Goal: Task Accomplishment & Management: Manage account settings

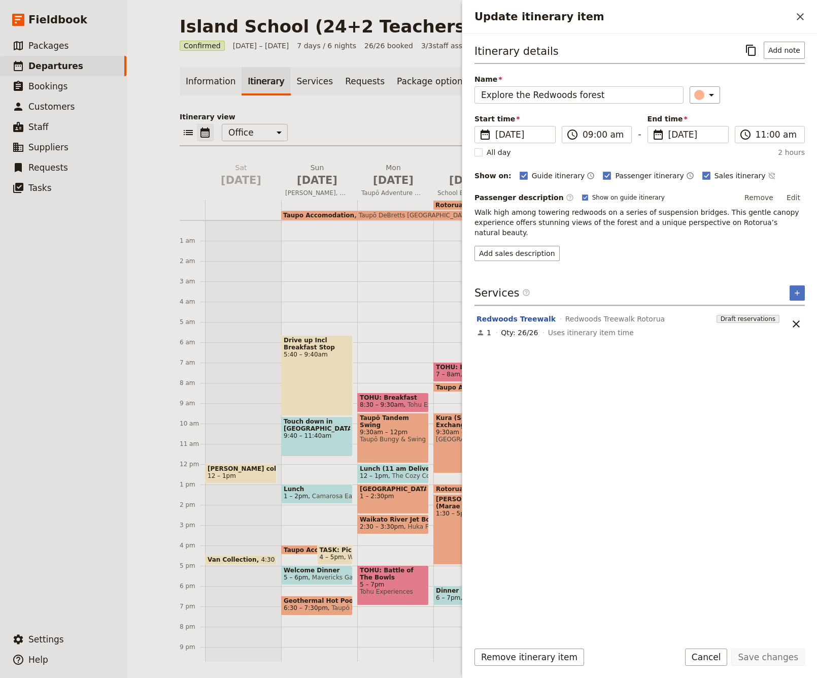
scroll to position [46, 0]
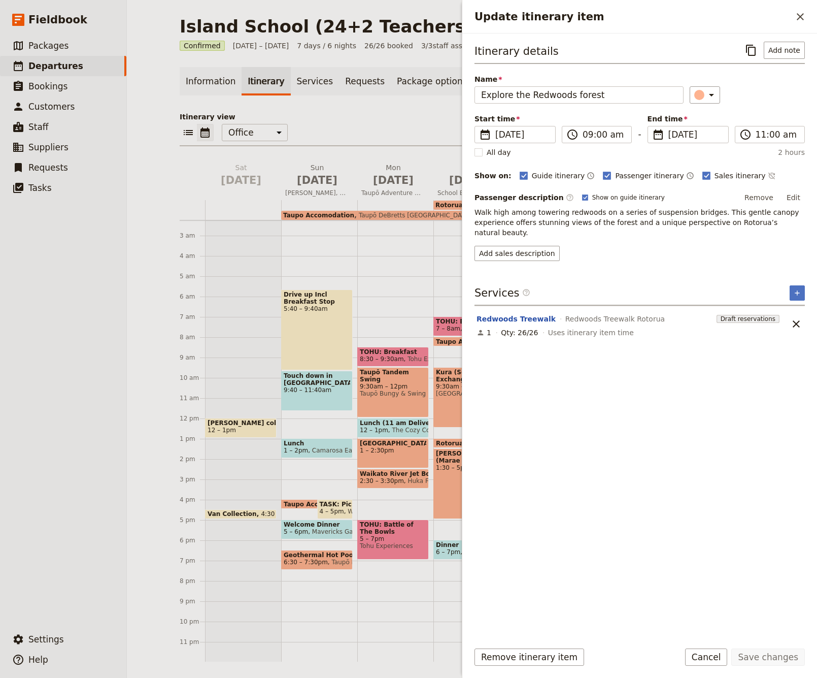
click at [455, 256] on div "TOHU: Breakfast 7 – 8am Tohu Experiences Taupo Accomodation 4pm – 8am [GEOGRAPH…" at bounding box center [471, 418] width 76 height 487
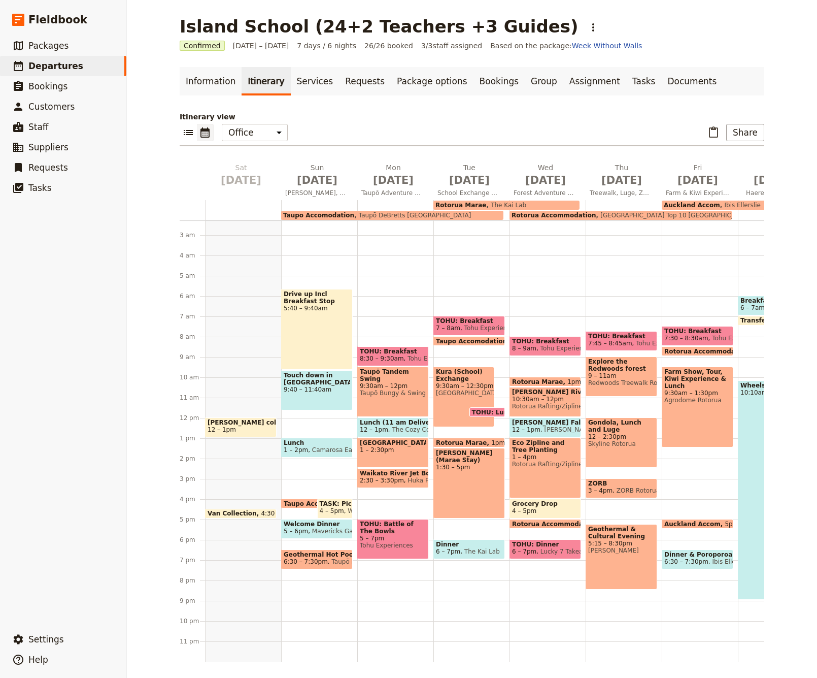
scroll to position [46, 0]
click at [616, 376] on span "9 – 11am" at bounding box center [621, 375] width 66 height 7
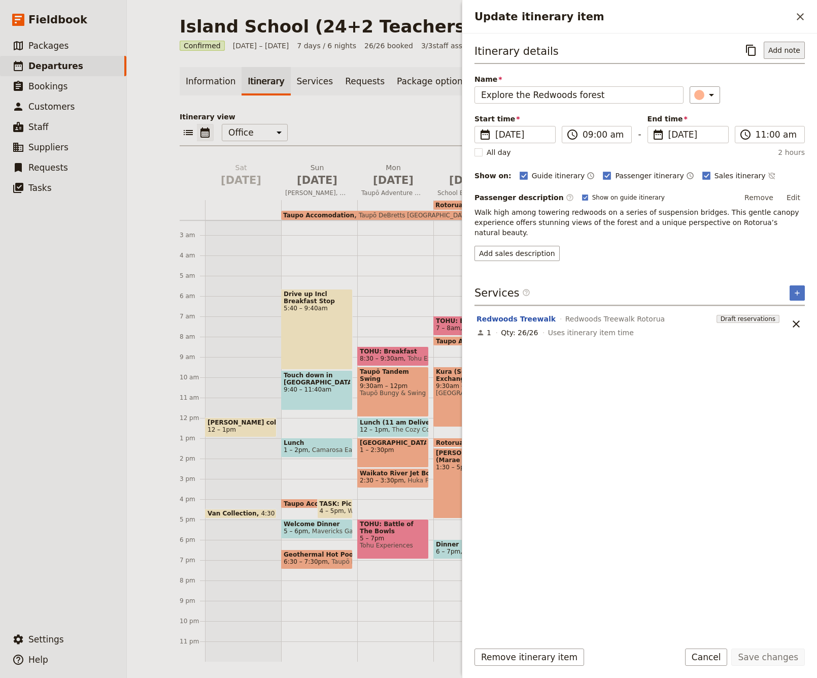
click at [784, 48] on button "Add note" at bounding box center [784, 50] width 41 height 17
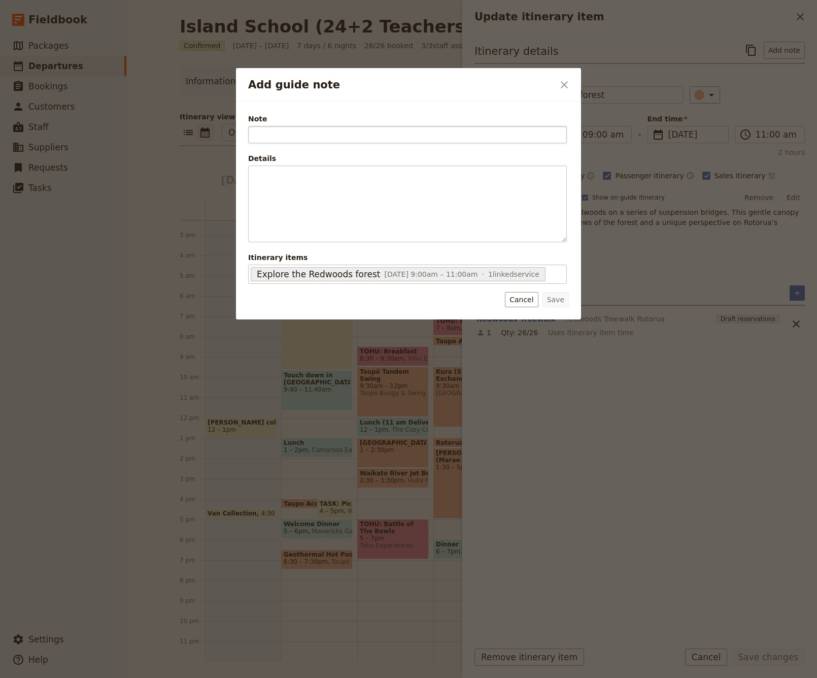
click at [272, 135] on input "Note" at bounding box center [407, 134] width 319 height 17
drag, startPoint x: 277, startPoint y: 134, endPoint x: 253, endPoint y: 134, distance: 23.4
click at [253, 134] on input "Doing Glow worms at 10 am" at bounding box center [407, 134] width 319 height 17
click at [341, 135] on input "Also booked for Glow worms at 10 am" at bounding box center [407, 134] width 319 height 17
type input "Also booked for Glowworms at 10 am"
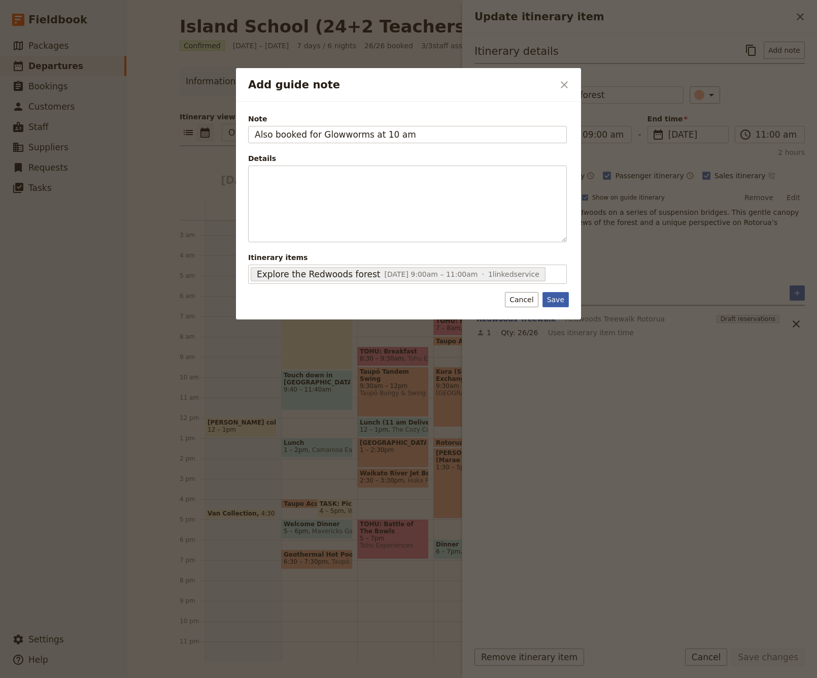
click at [560, 299] on button "Save" at bounding box center [556, 299] width 26 height 15
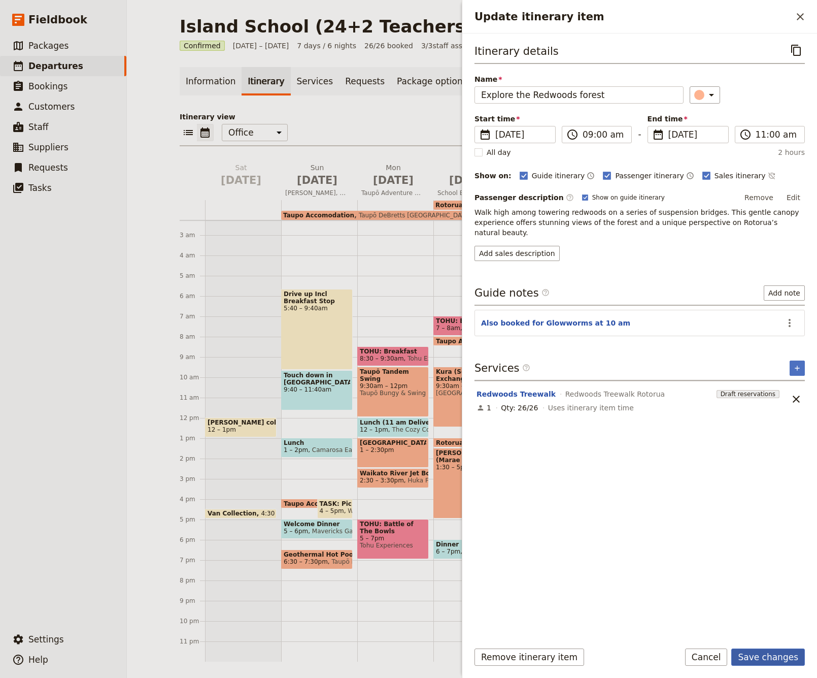
click at [781, 657] on button "Save changes" at bounding box center [768, 656] width 74 height 17
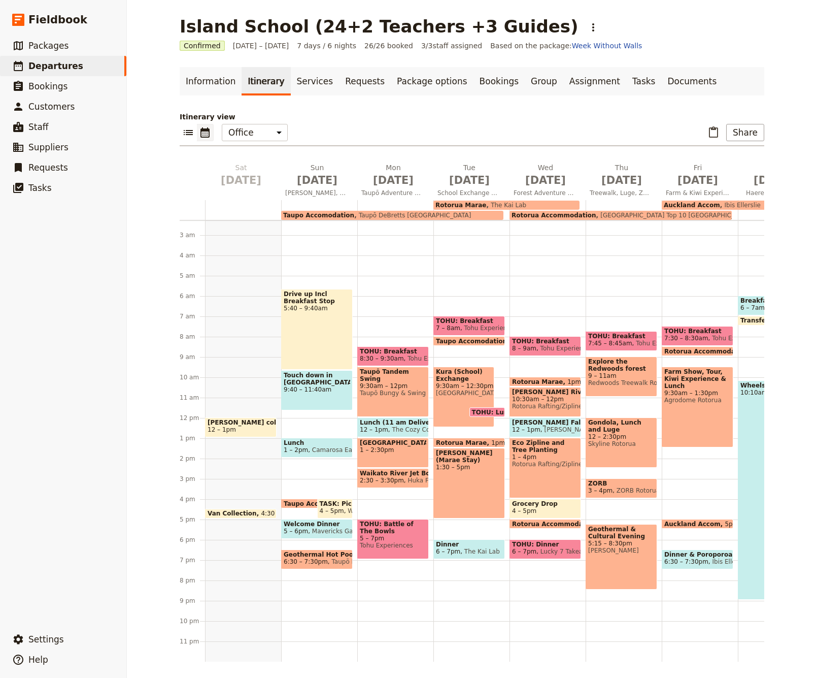
click at [617, 487] on span "ZORB Rotorua" at bounding box center [636, 490] width 47 height 7
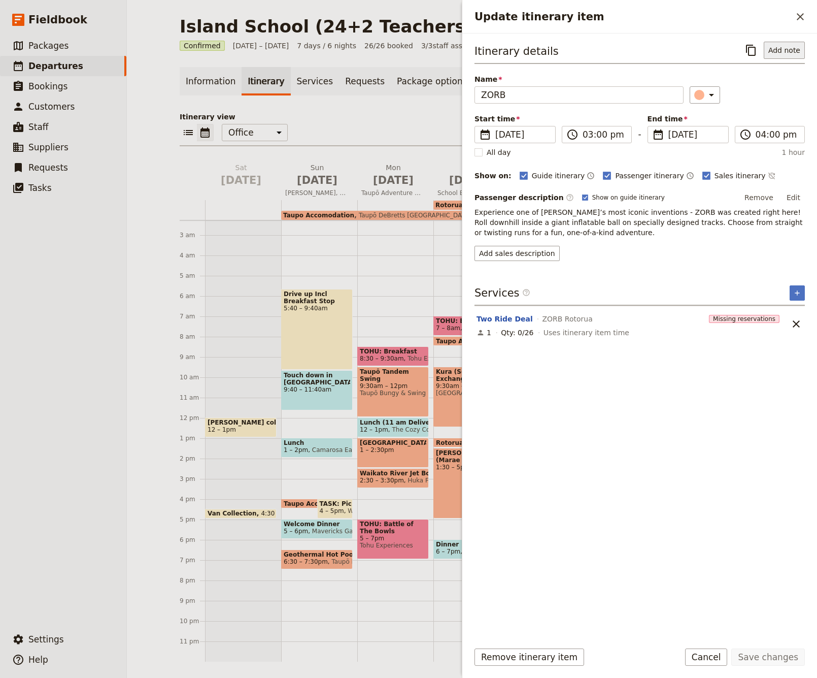
click at [776, 49] on button "Add note" at bounding box center [784, 50] width 41 height 17
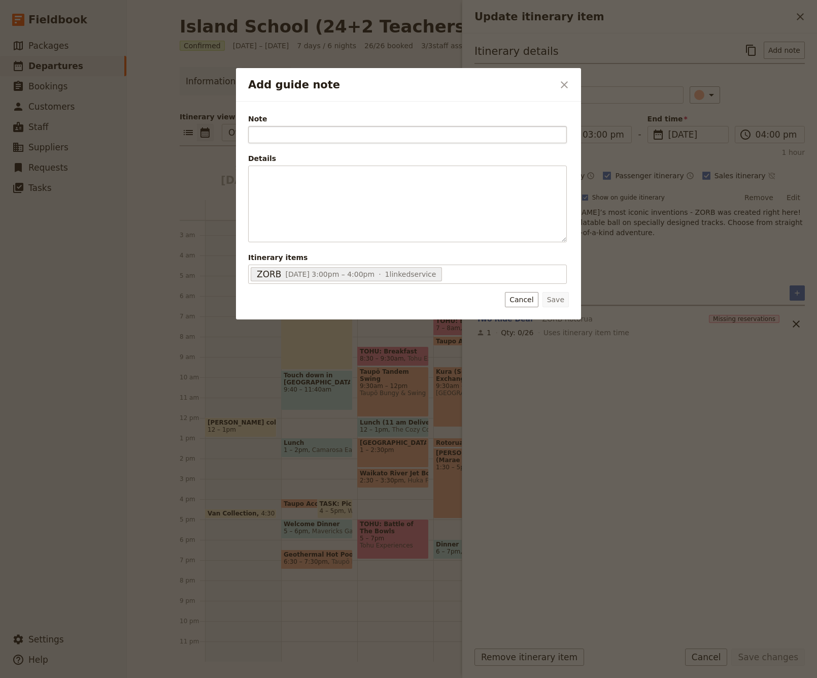
click at [269, 136] on input "Note" at bounding box center [407, 134] width 319 height 17
click at [318, 133] on input "Two Ride Deal" at bounding box center [407, 134] width 319 height 17
drag, startPoint x: 318, startPoint y: 133, endPoint x: 251, endPoint y: 130, distance: 66.6
click at [251, 130] on input "Two Ride Deal" at bounding box center [407, 134] width 319 height 17
click at [315, 135] on input "Two Ride Deal" at bounding box center [407, 134] width 319 height 17
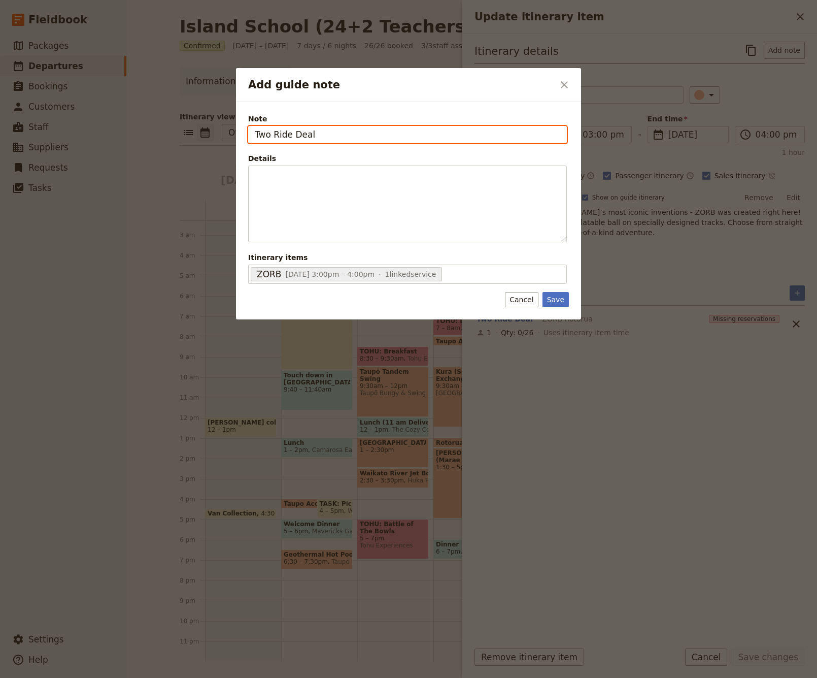
drag, startPoint x: 317, startPoint y: 138, endPoint x: 254, endPoint y: 136, distance: 63.0
click at [254, 136] on input "Two Ride Deal" at bounding box center [407, 134] width 319 height 17
click at [330, 136] on input "Two Ride Deal" at bounding box center [407, 134] width 319 height 17
type input "Two Ride Deal"
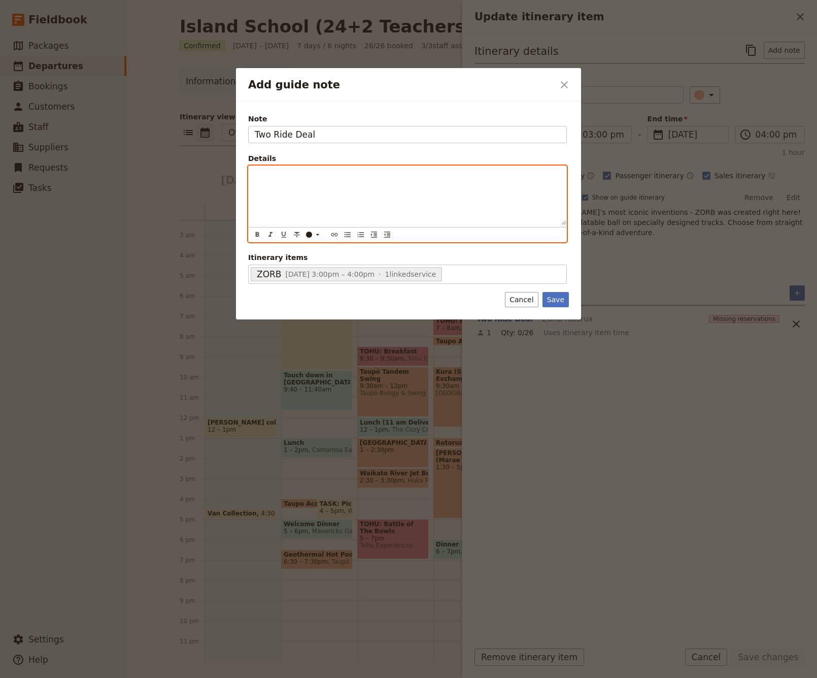
click at [290, 186] on div "Add guide note" at bounding box center [408, 195] width 318 height 59
click at [319, 176] on span "1x atraight, 1 x side winder" at bounding box center [304, 175] width 98 height 8
click at [267, 176] on span "1x atraight, 1 x sidewinder" at bounding box center [302, 175] width 95 height 8
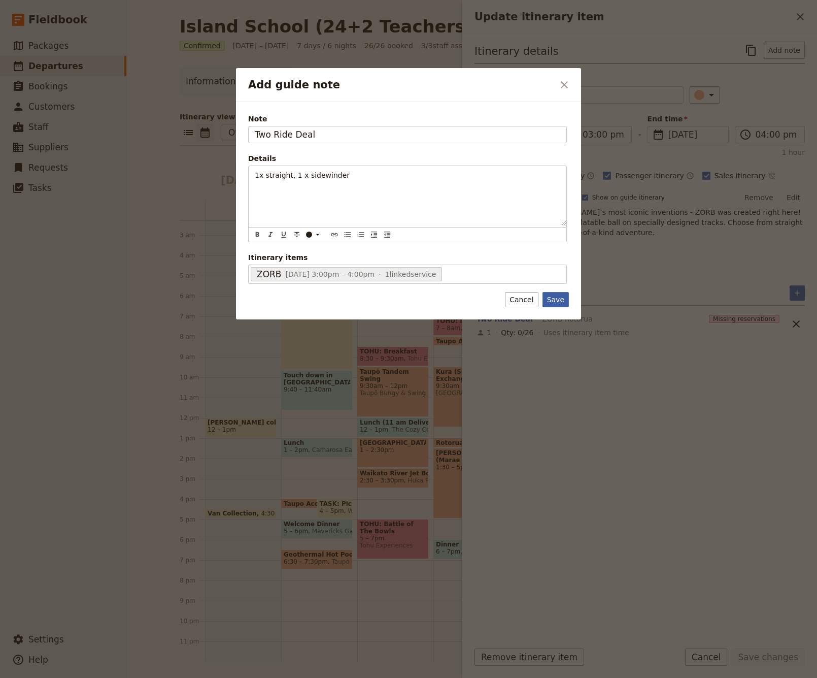
click at [558, 298] on button "Save" at bounding box center [556, 299] width 26 height 15
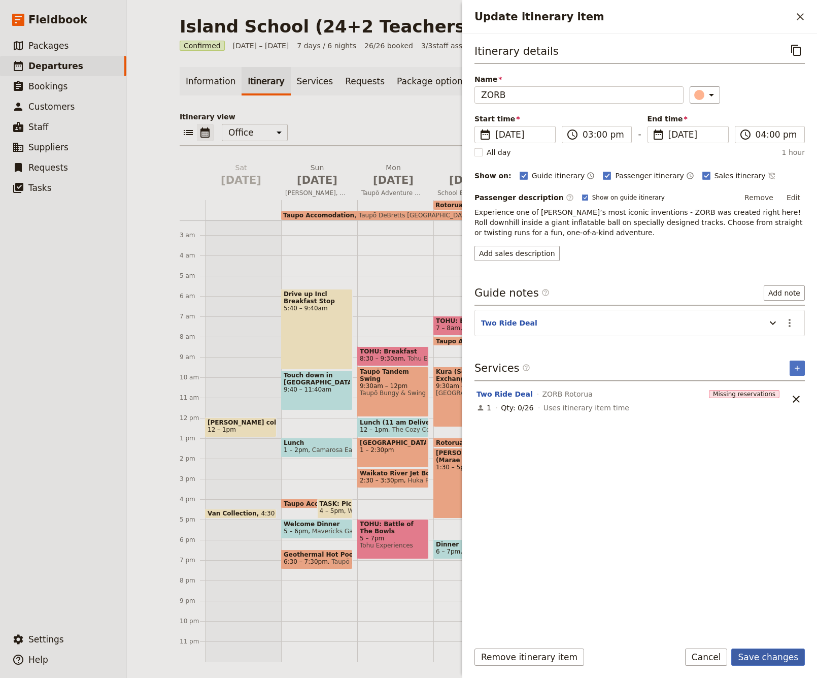
click at [788, 657] on button "Save changes" at bounding box center [768, 656] width 74 height 17
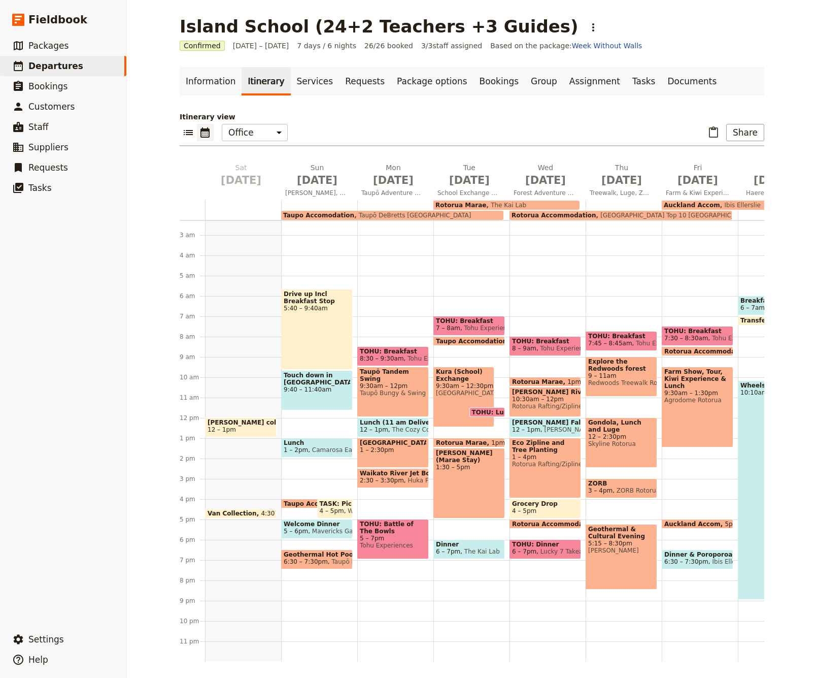
click at [619, 487] on span "ZORB Rotorua" at bounding box center [636, 490] width 47 height 7
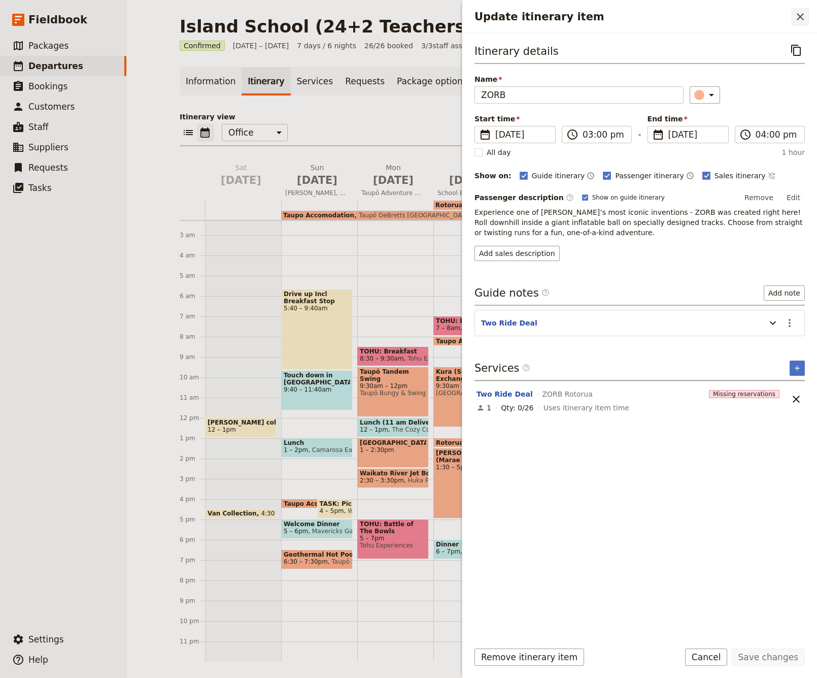
click at [802, 17] on icon "Close drawer" at bounding box center [800, 17] width 12 height 12
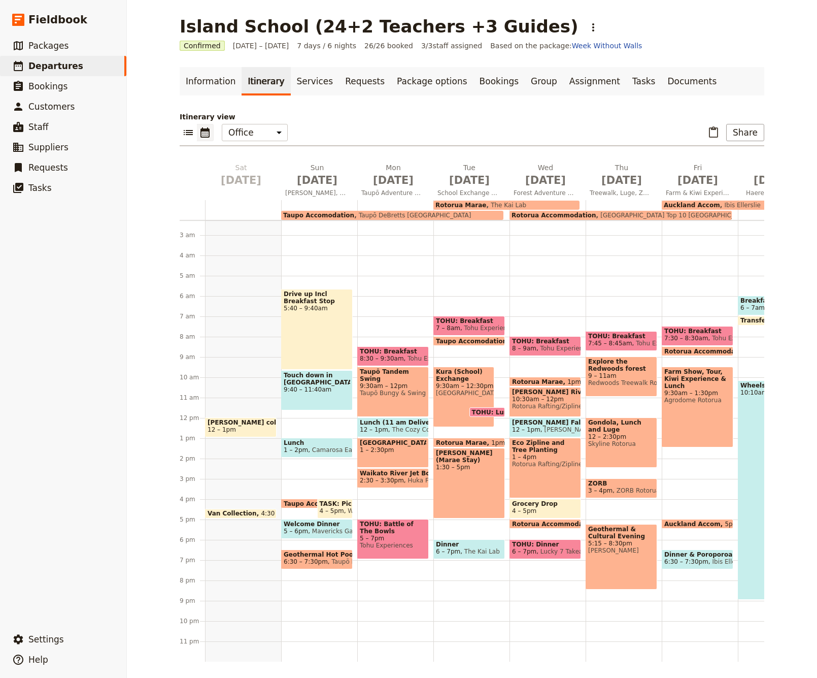
click at [612, 436] on span "12 – 2:30pm" at bounding box center [621, 436] width 66 height 7
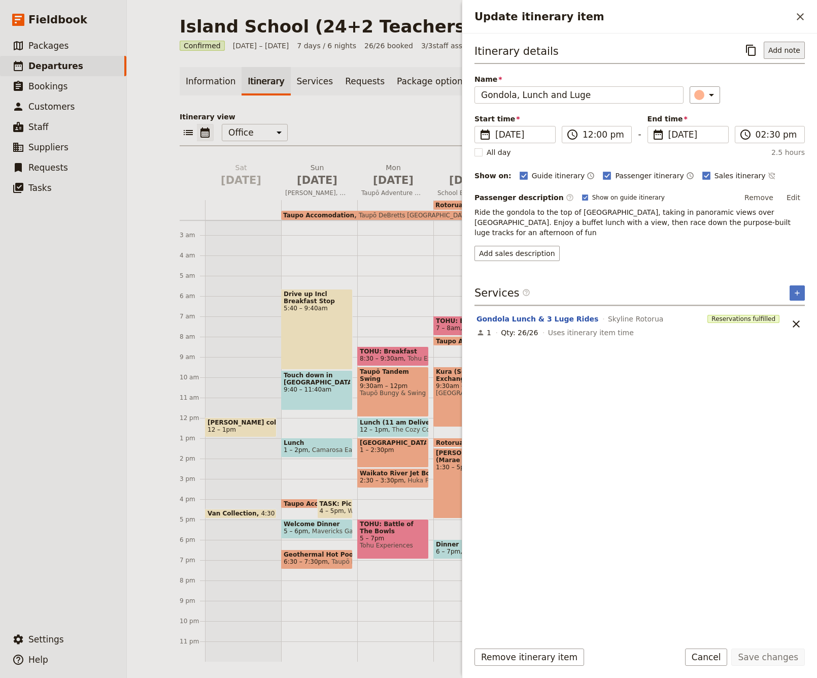
click at [791, 49] on button "Add note" at bounding box center [784, 50] width 41 height 17
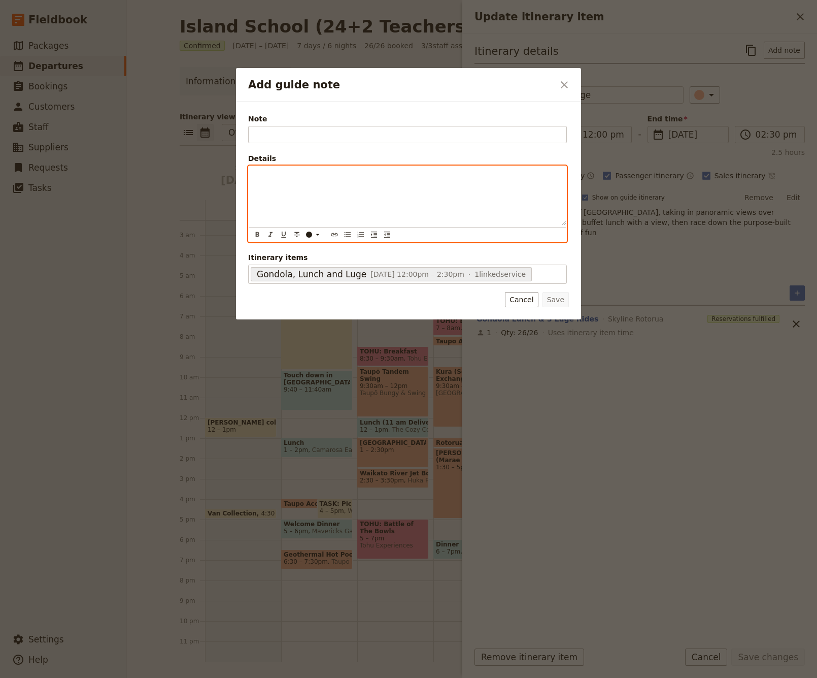
click at [296, 191] on div "Add guide note" at bounding box center [408, 195] width 318 height 59
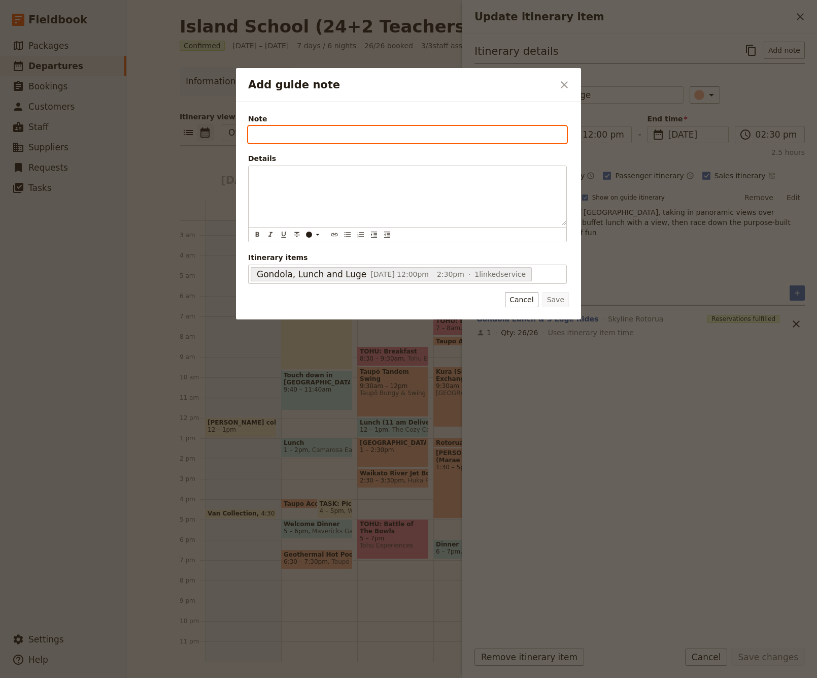
click at [282, 134] on input "Note" at bounding box center [407, 134] width 319 height 17
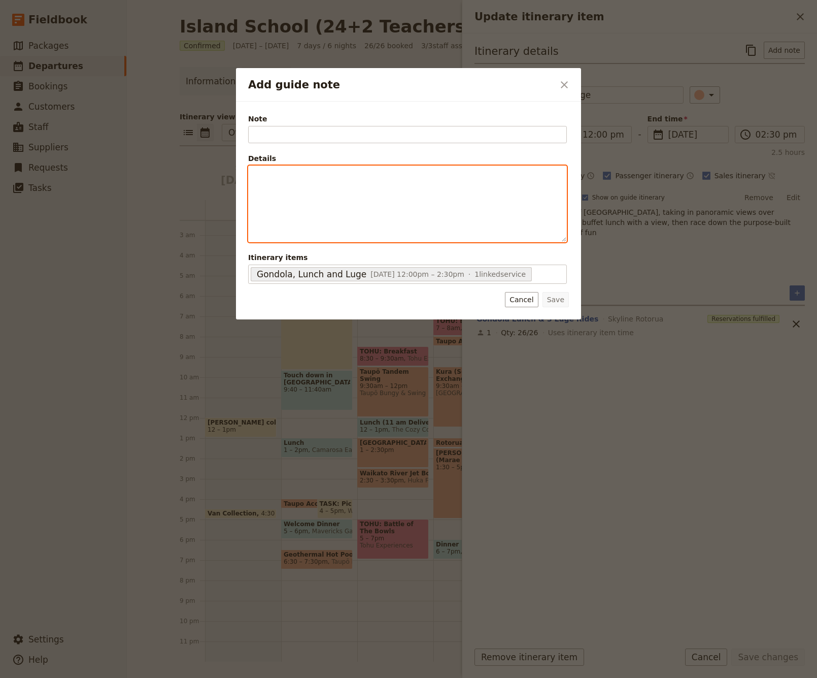
click at [288, 185] on div "Add guide note" at bounding box center [408, 204] width 318 height 76
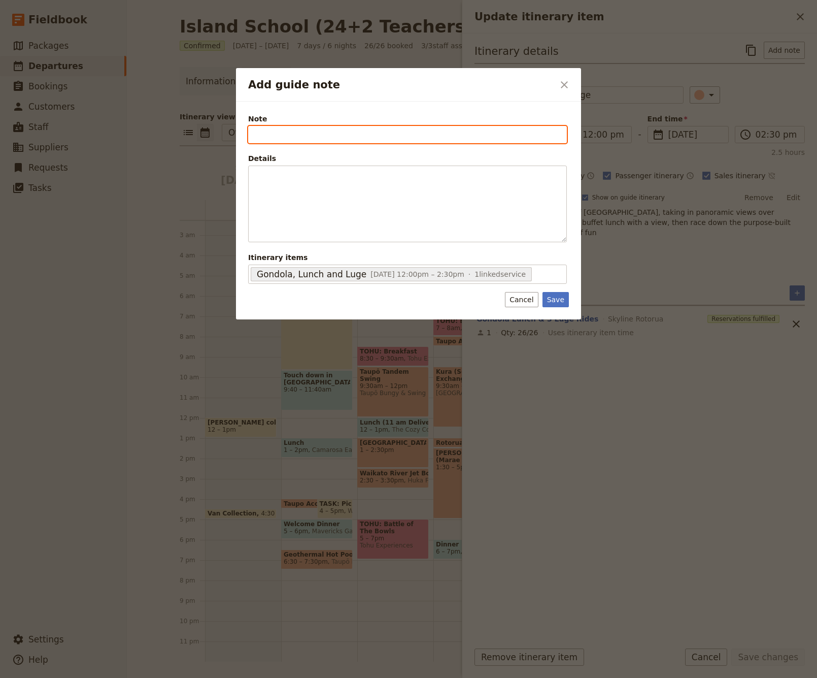
click at [276, 132] on input "Note" at bounding box center [407, 134] width 319 height 17
type input "3x Luge Rides"
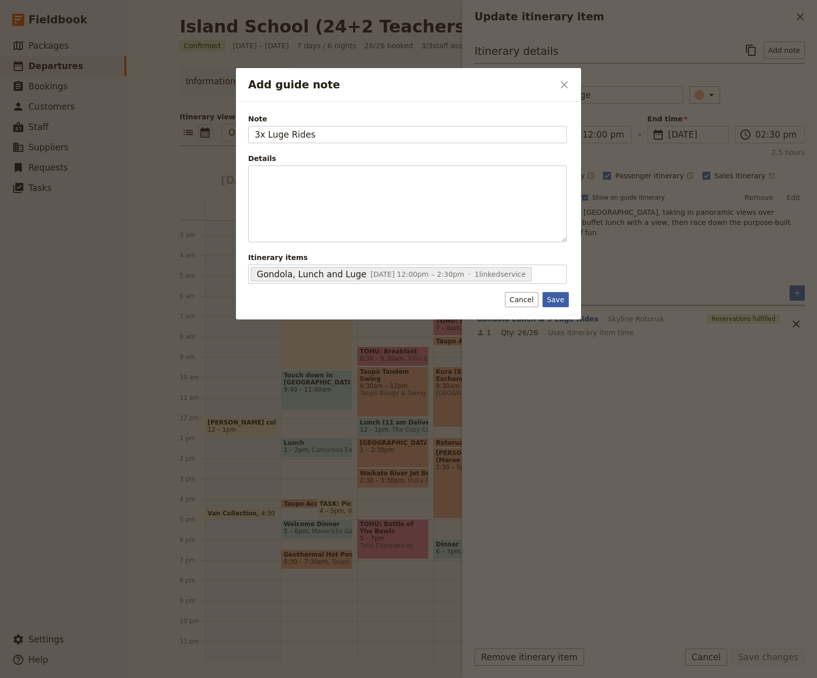
click at [554, 300] on button "Save" at bounding box center [556, 299] width 26 height 15
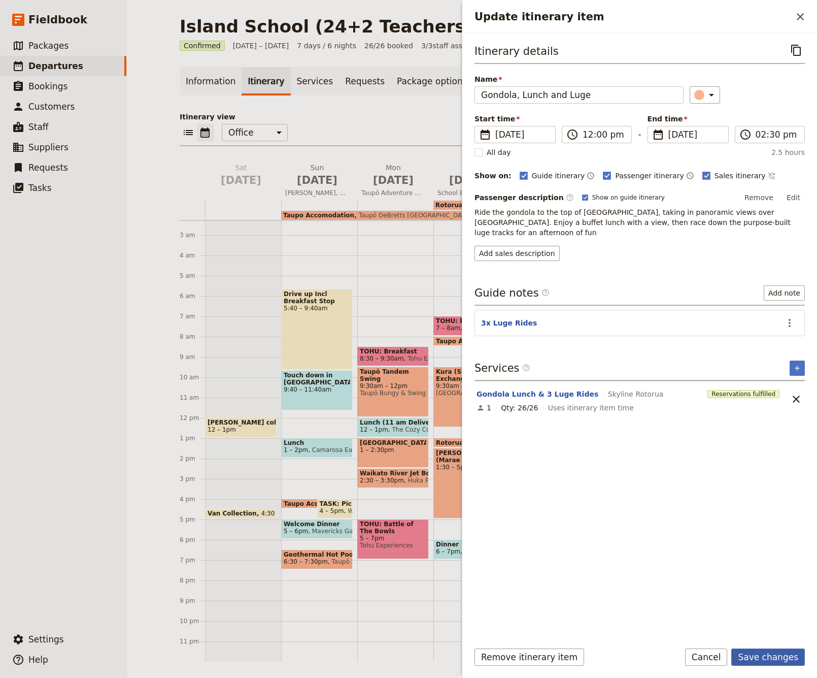
click at [773, 658] on button "Save changes" at bounding box center [768, 656] width 74 height 17
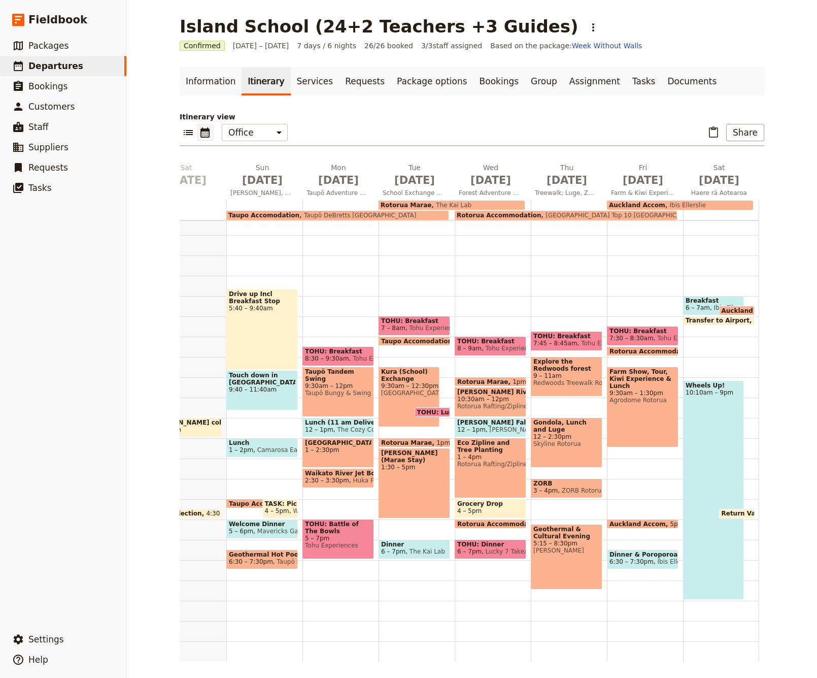
scroll to position [0, 54]
click at [560, 535] on span "Geothermal & Cultural Evening" at bounding box center [567, 532] width 66 height 14
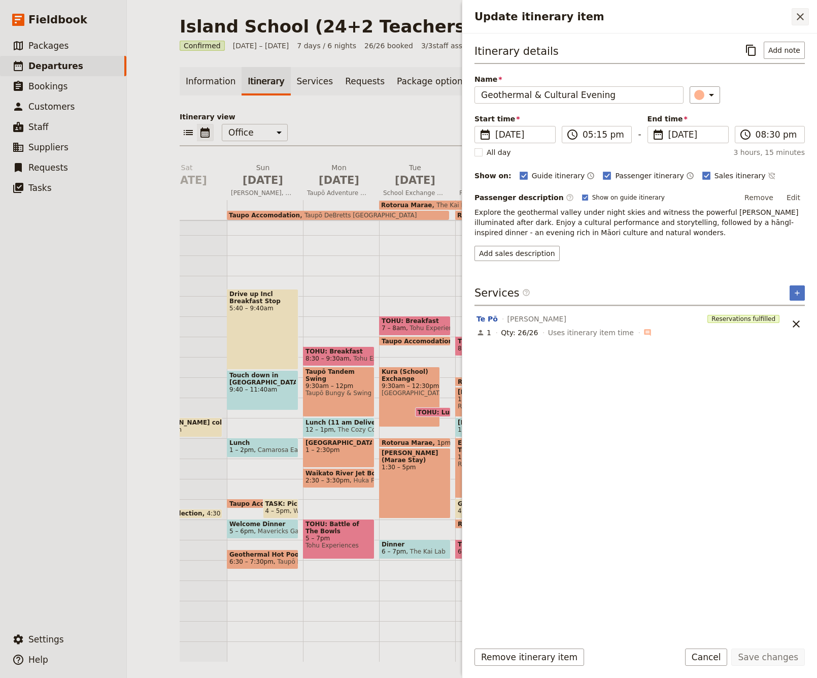
click at [802, 15] on icon "Close drawer" at bounding box center [800, 16] width 7 height 7
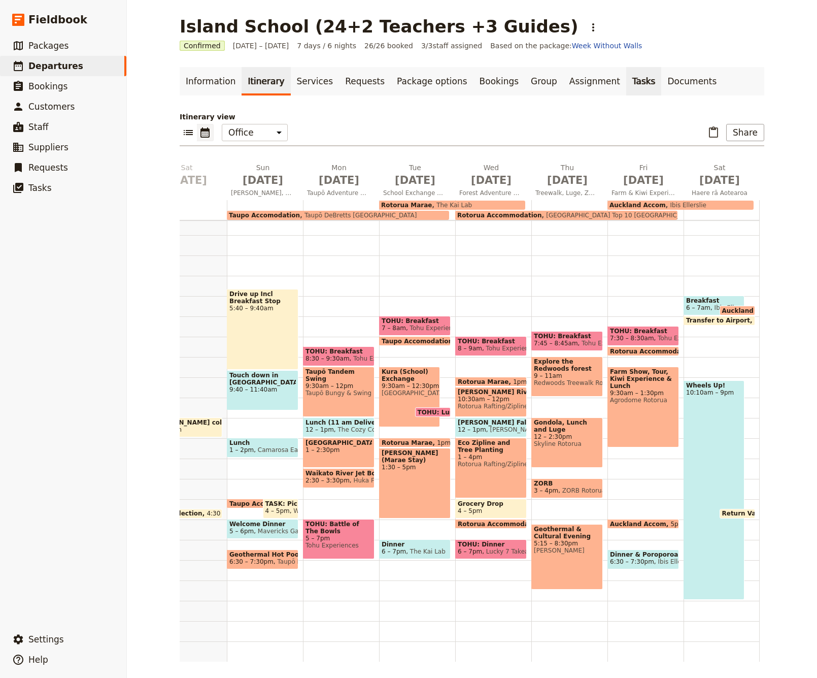
click at [626, 85] on link "Tasks" at bounding box center [644, 81] width 36 height 28
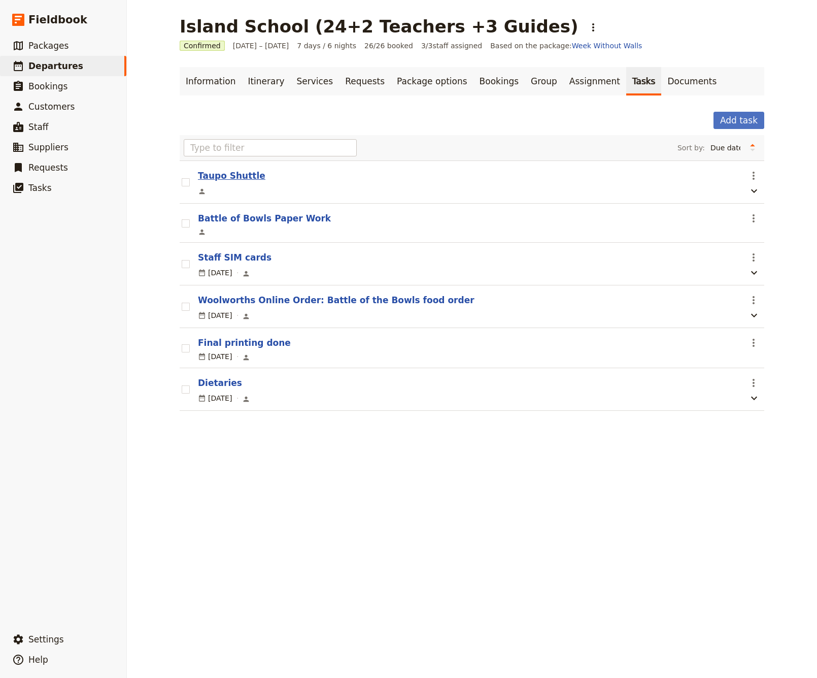
click at [236, 175] on button "Taupo Shuttle" at bounding box center [231, 176] width 67 height 12
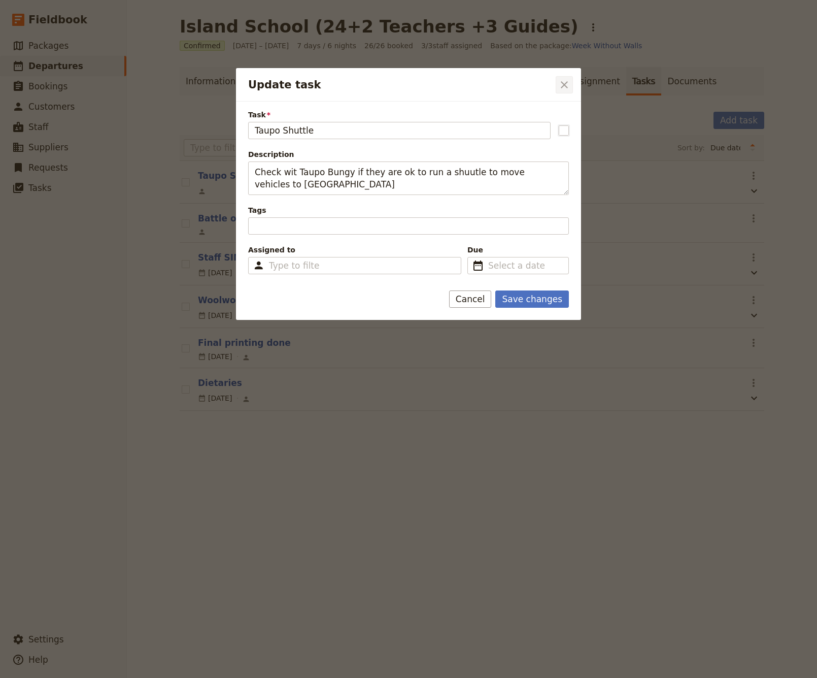
click at [566, 85] on icon "Close dialog" at bounding box center [564, 85] width 12 height 12
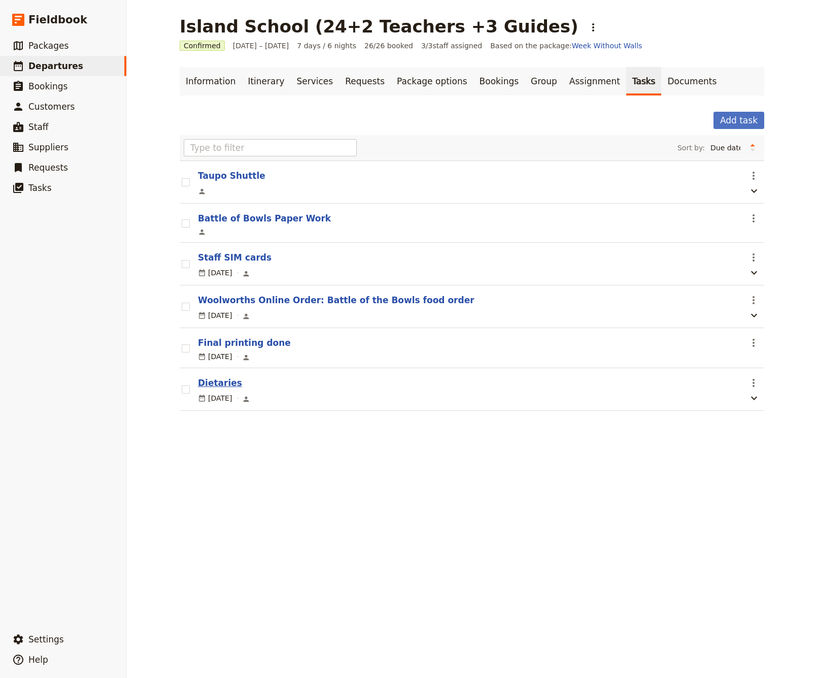
click at [224, 384] on button "Dietaries" at bounding box center [220, 383] width 44 height 12
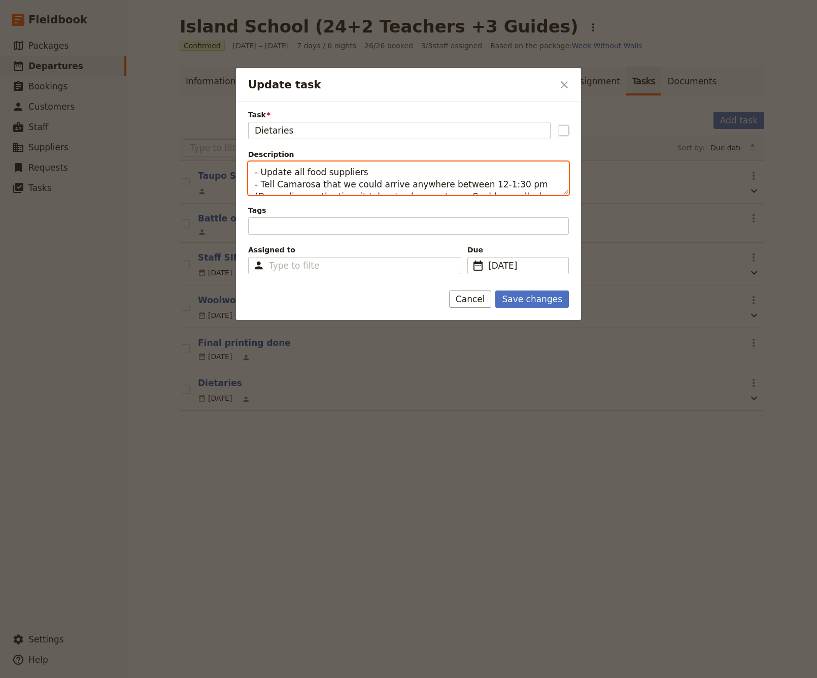
click at [382, 188] on textarea "- Update all food suppliers - Tell Camarosa that we could arrive anywhere betwe…" at bounding box center [408, 177] width 321 height 33
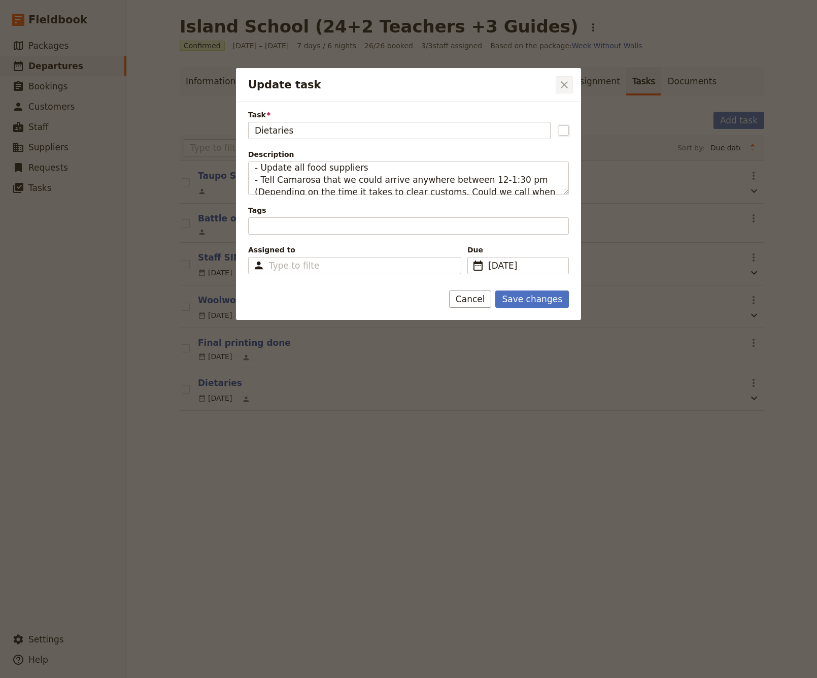
click at [565, 82] on icon "Close dialog" at bounding box center [564, 85] width 12 height 12
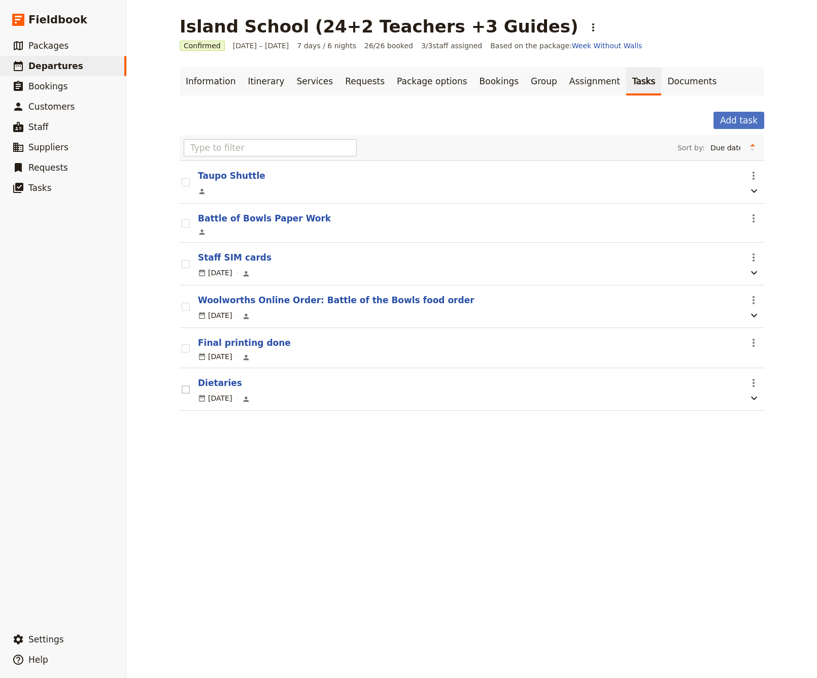
click at [186, 390] on rect at bounding box center [186, 389] width 8 height 8
click at [182, 384] on input "checkbox" at bounding box center [181, 384] width 1 height 1
